Goal: Navigation & Orientation: Find specific page/section

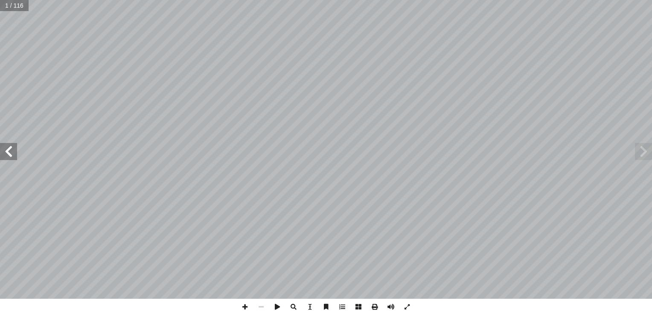
click at [9, 148] on span at bounding box center [8, 151] width 17 height 17
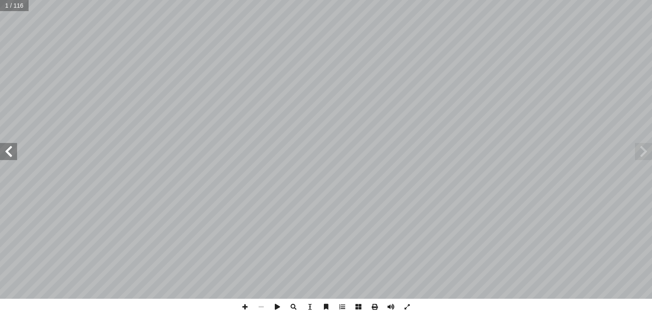
click at [9, 148] on span at bounding box center [8, 151] width 17 height 17
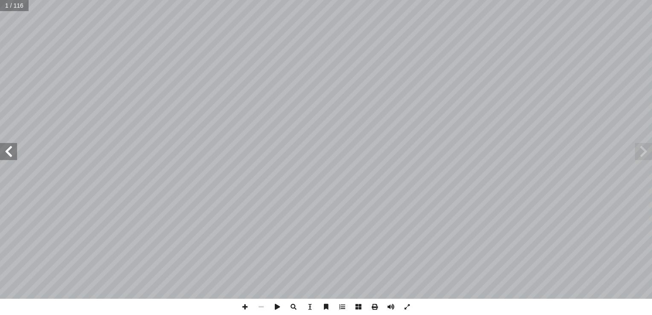
click at [9, 148] on span at bounding box center [8, 151] width 17 height 17
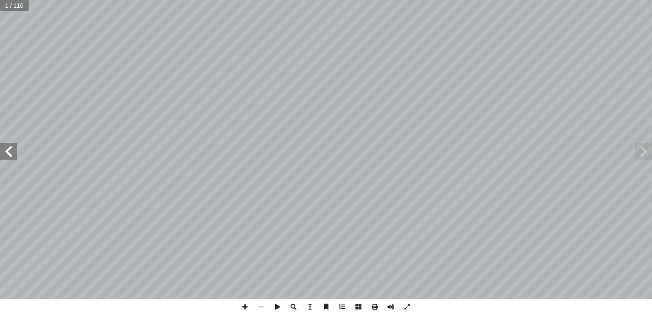
click at [9, 148] on span at bounding box center [8, 151] width 17 height 17
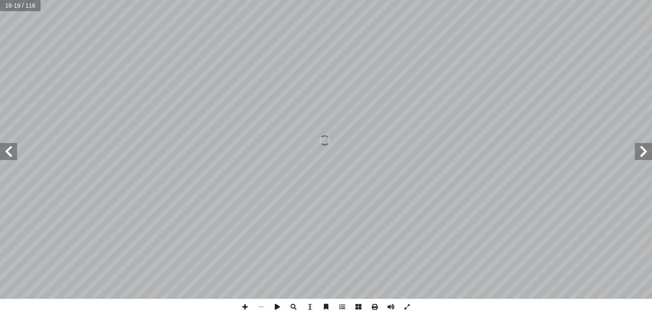
click at [9, 148] on span at bounding box center [8, 151] width 17 height 17
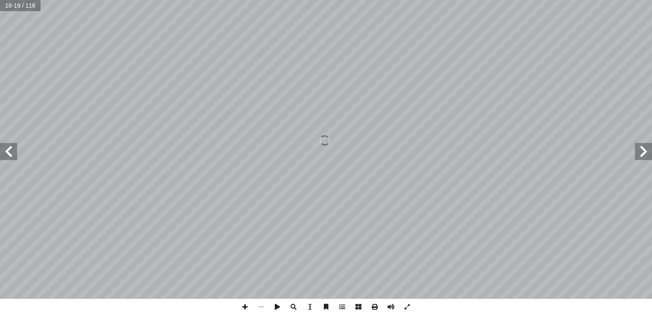
click at [9, 148] on span at bounding box center [8, 151] width 17 height 17
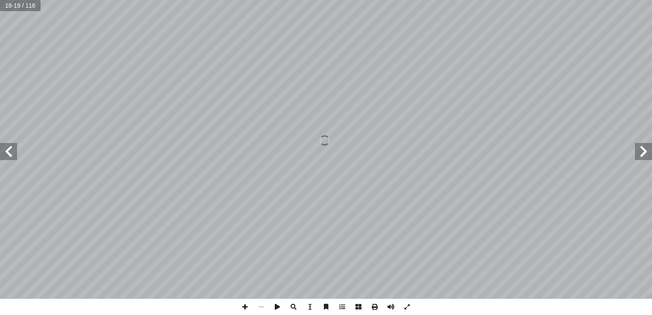
click at [9, 148] on span at bounding box center [8, 151] width 17 height 17
click at [244, 307] on span at bounding box center [245, 307] width 16 height 16
click at [7, 159] on span at bounding box center [8, 151] width 17 height 17
click at [5, 158] on span at bounding box center [8, 151] width 17 height 17
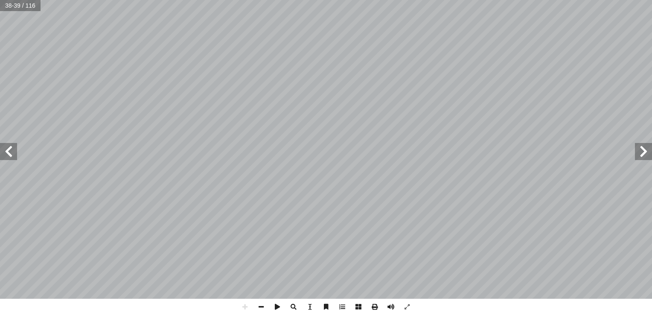
click at [647, 151] on span at bounding box center [643, 151] width 17 height 17
click at [415, 78] on html "الصفحة الرئيسية الصف الأول الصف الثاني الصف الثالث الصف الرابع الصف الخامس الصف…" at bounding box center [326, 39] width 652 height 78
click at [360, 0] on html "الصفحة الرئيسية الصف الأول الصف الثاني الصف الثالث الصف الرابع الصف الخامس الصف…" at bounding box center [326, 39] width 652 height 78
